Goal: Check status: Check status

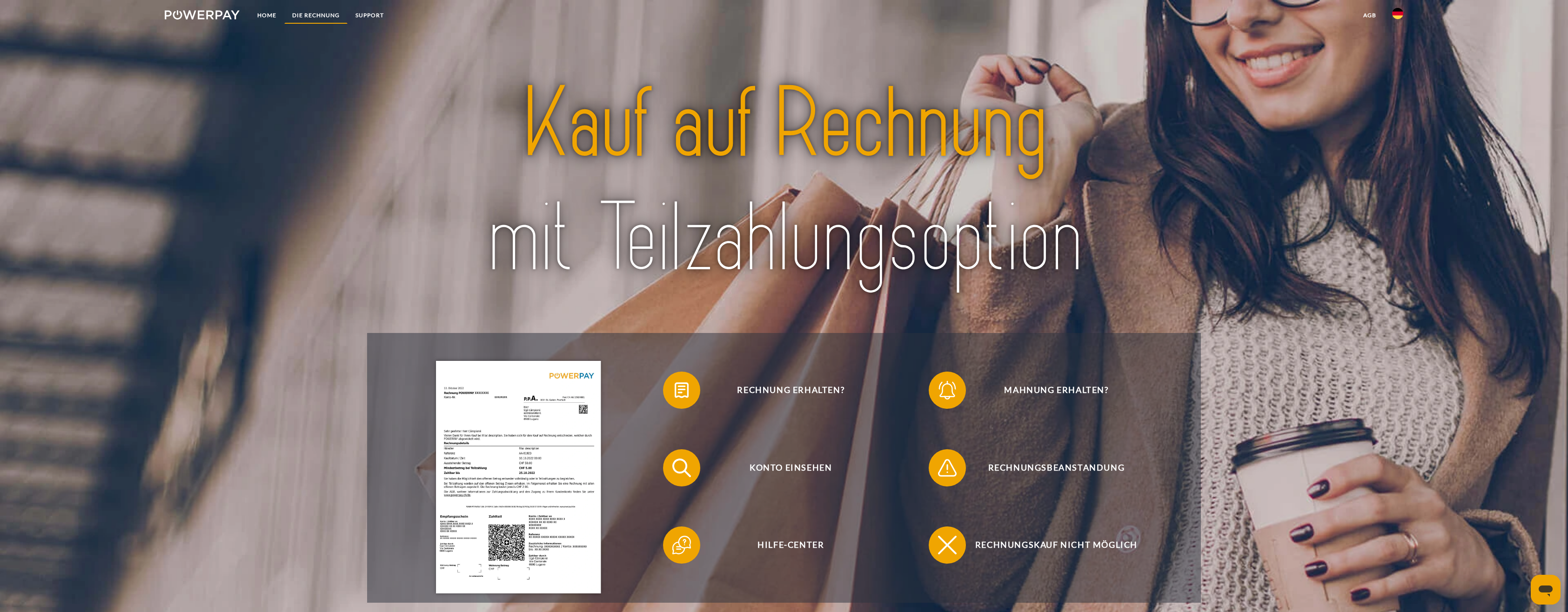
click at [317, 11] on link "DIE RECHNUNG" at bounding box center [315, 15] width 63 height 17
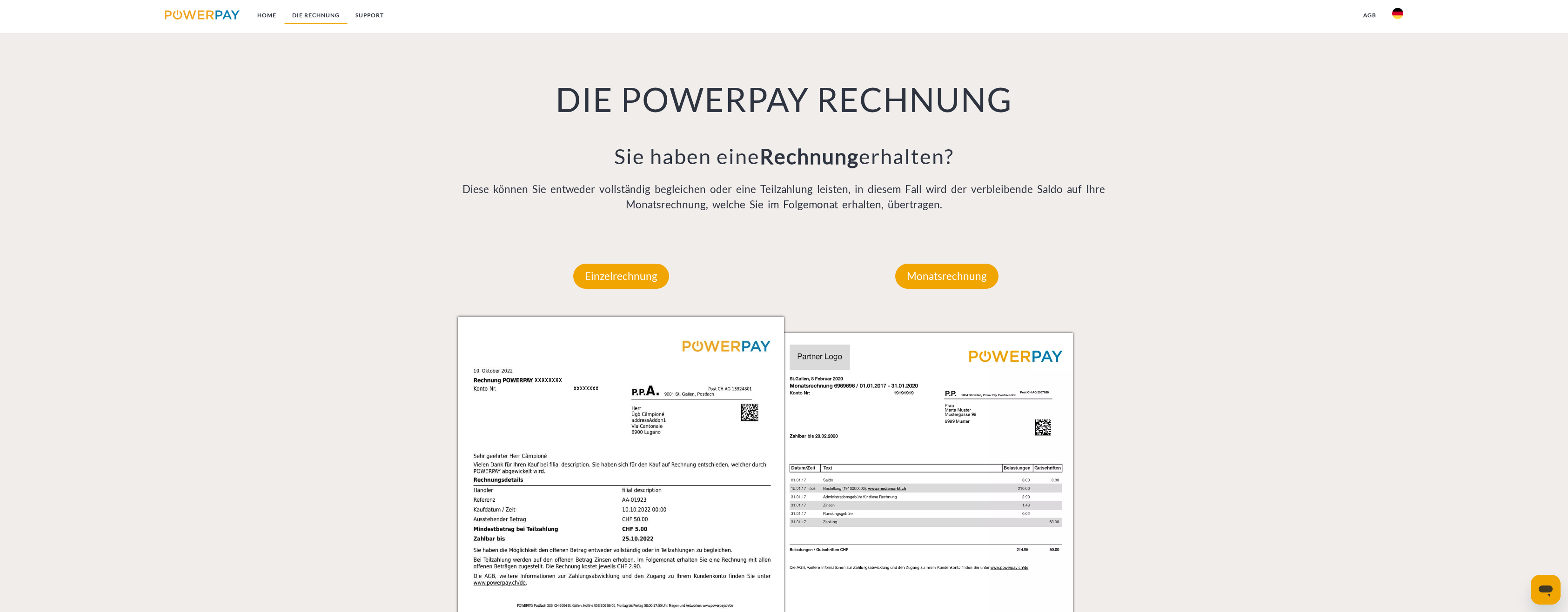
scroll to position [680, 0]
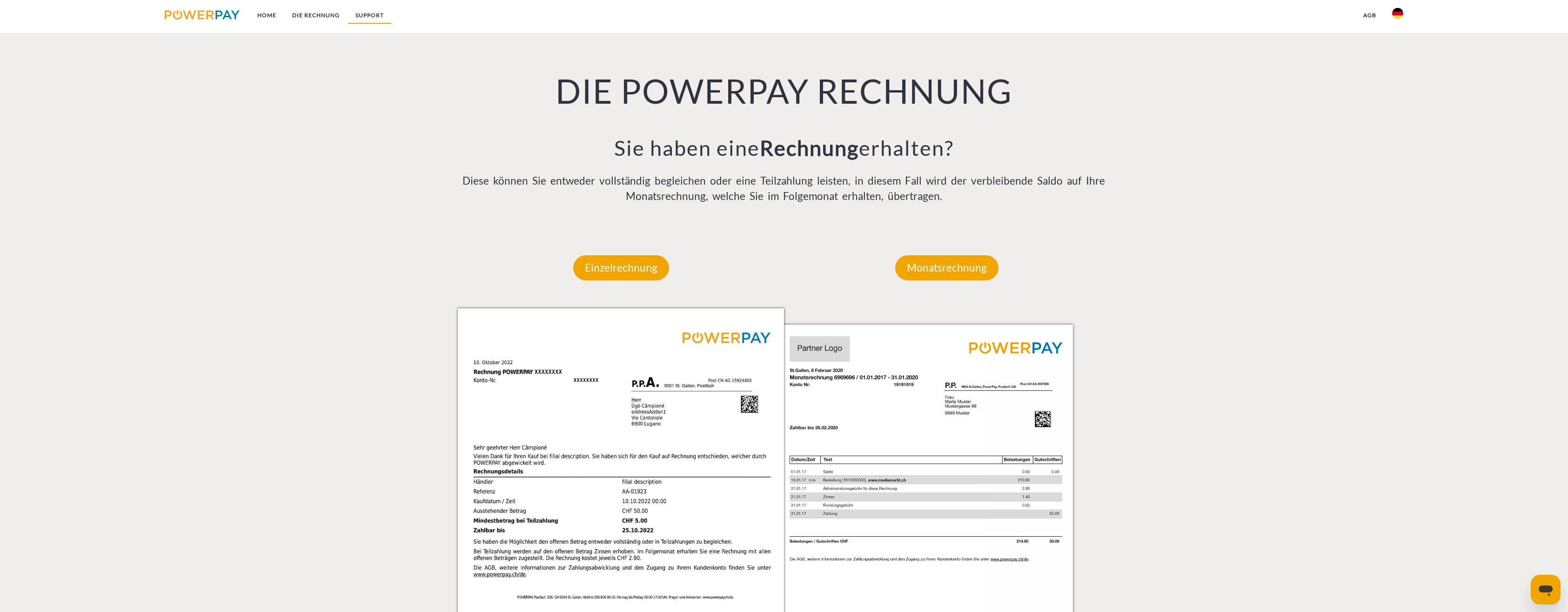
click at [364, 10] on link "SUPPORT" at bounding box center [369, 15] width 44 height 17
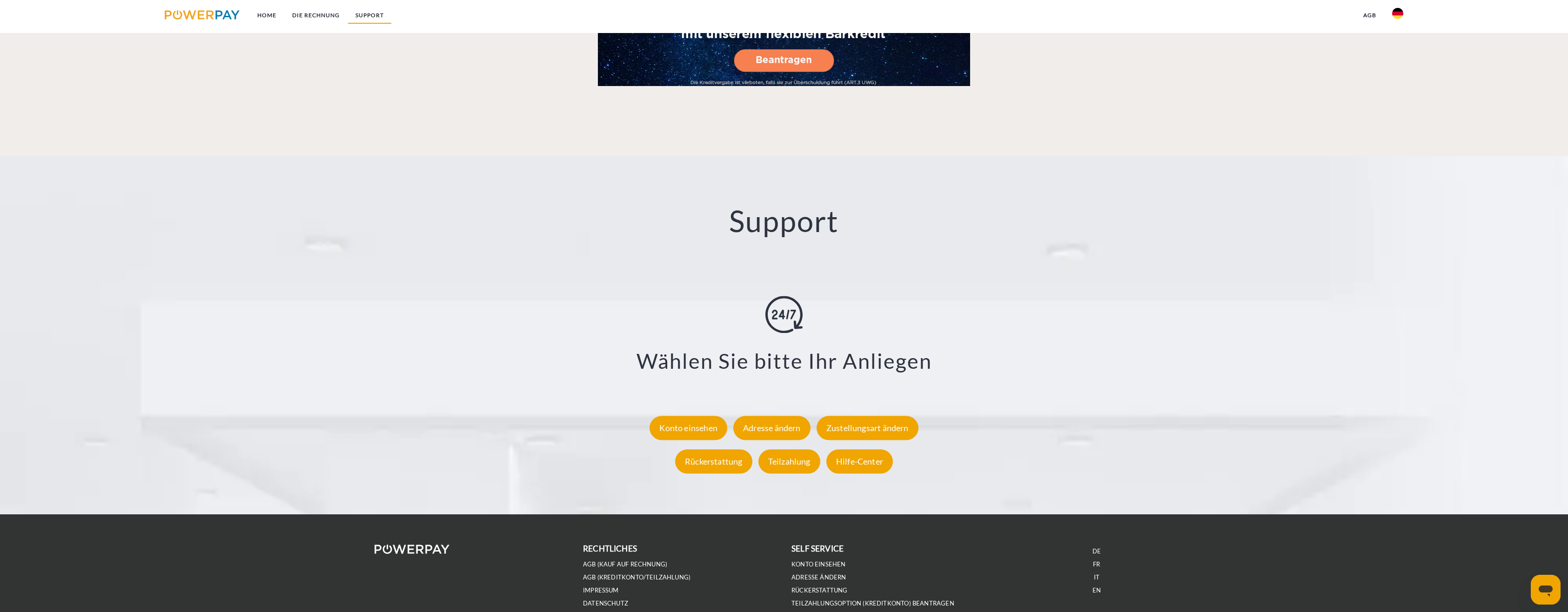
scroll to position [1610, 0]
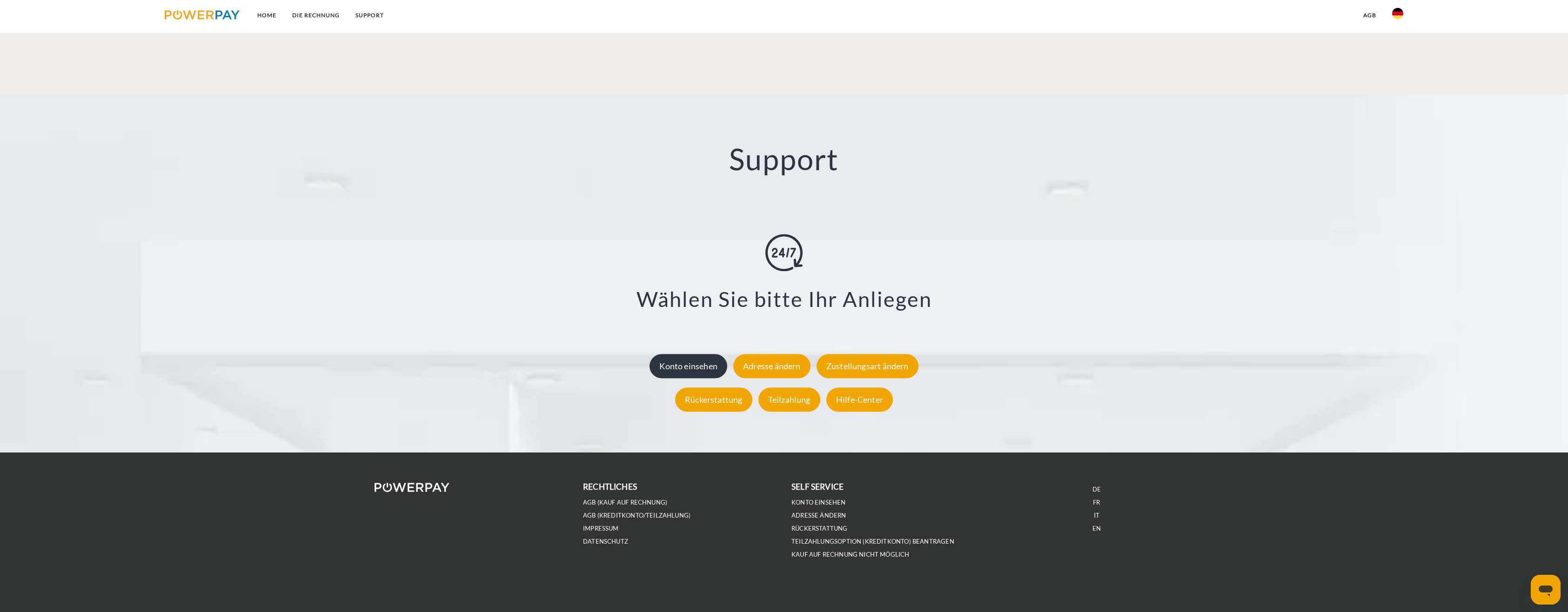
click at [697, 369] on div "Konto einsehen" at bounding box center [688, 366] width 78 height 24
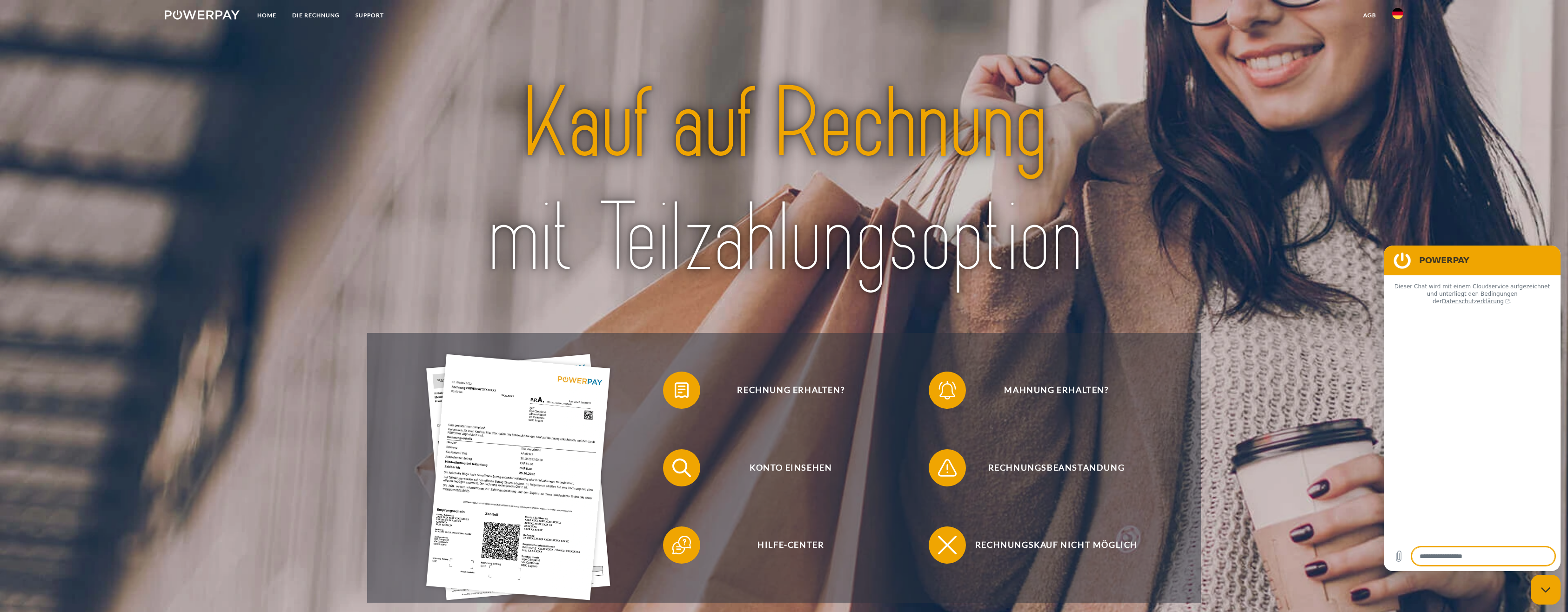
type textarea "*"
click at [328, 18] on link "DIE RECHNUNG" at bounding box center [315, 15] width 63 height 17
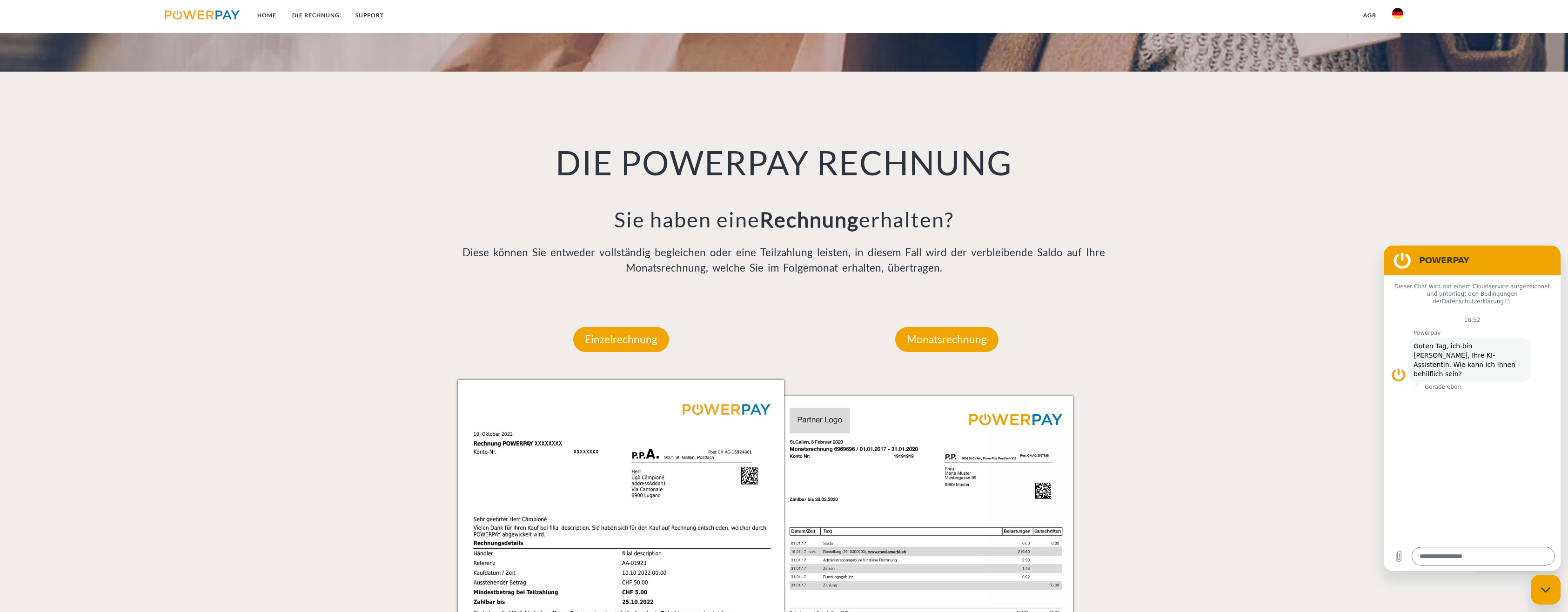
scroll to position [447, 0]
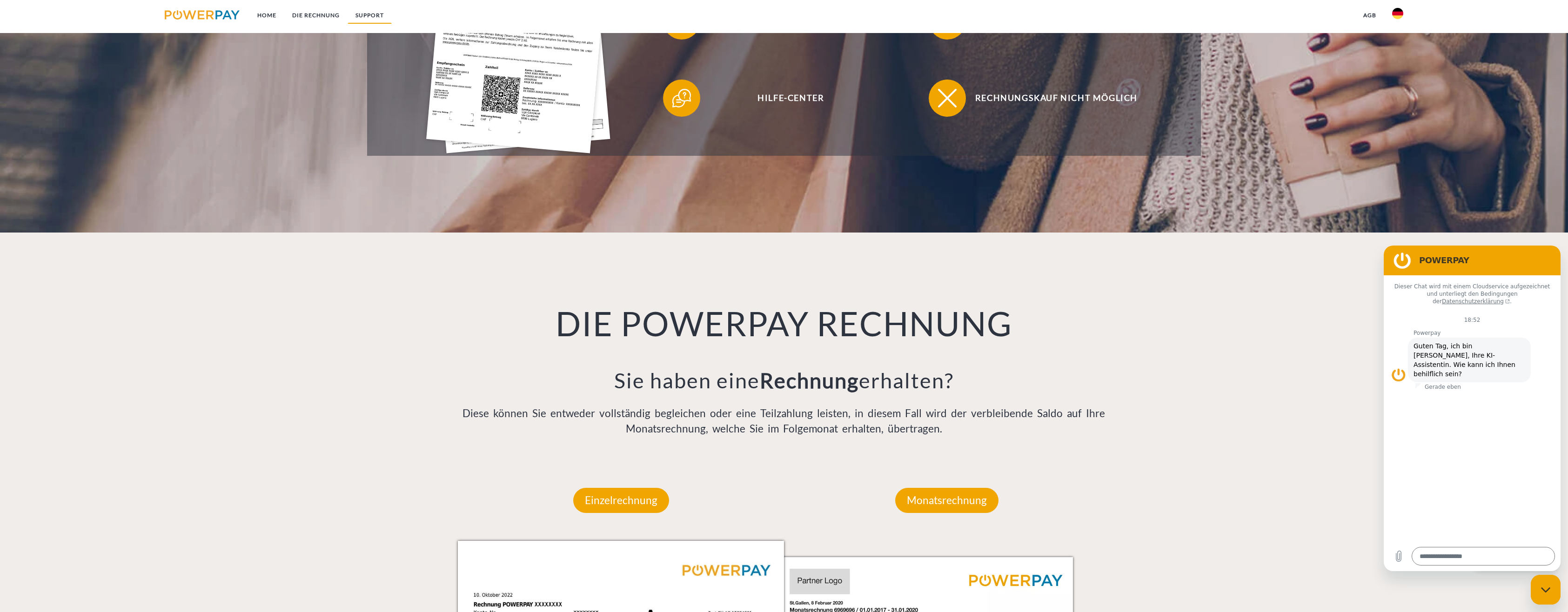
click at [373, 14] on link "SUPPORT" at bounding box center [369, 15] width 44 height 17
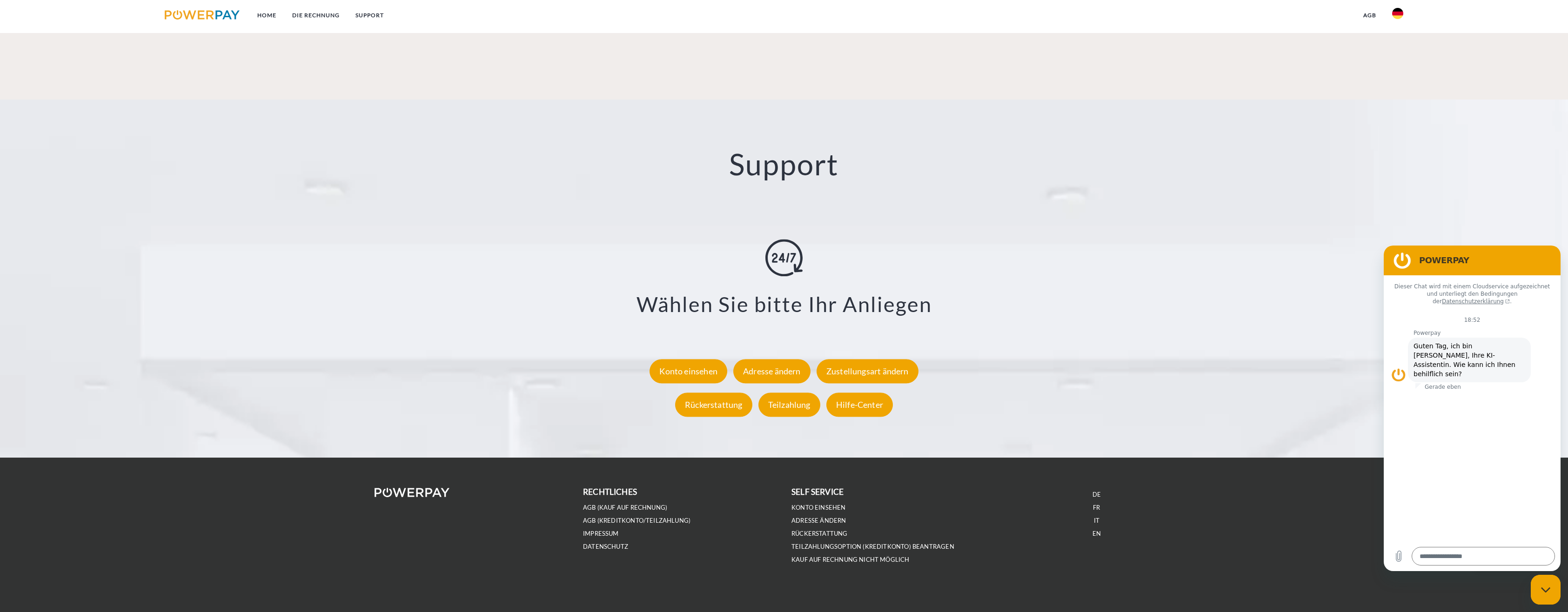
scroll to position [1610, 0]
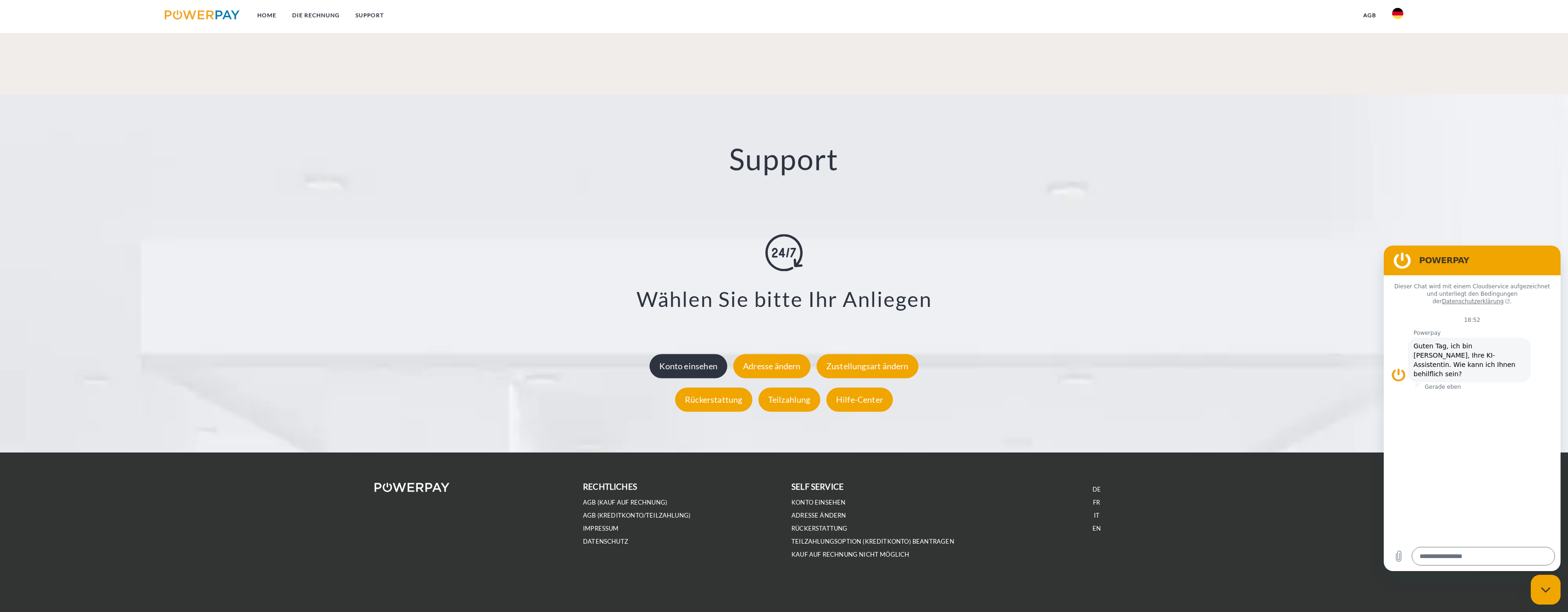
click at [698, 371] on div "Konto einsehen" at bounding box center [688, 366] width 78 height 24
